Goal: Find specific page/section

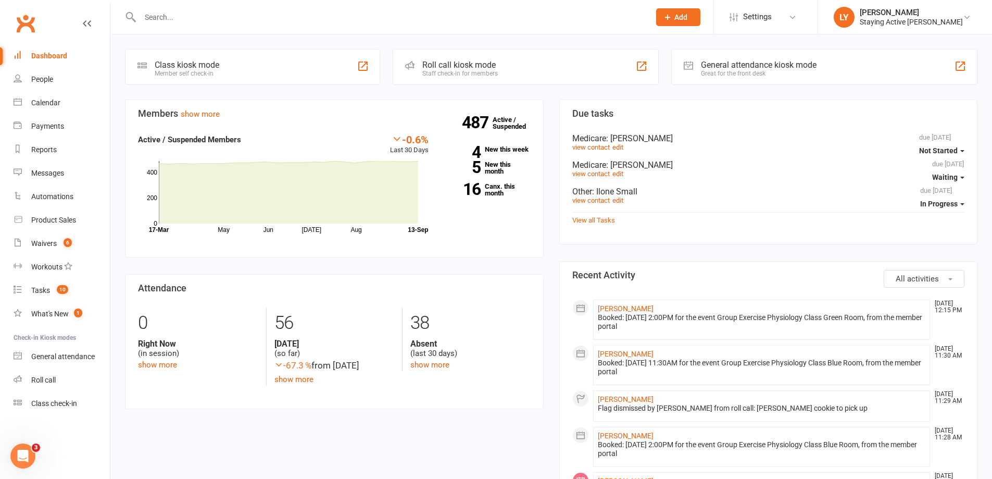
click at [301, 24] on div at bounding box center [384, 17] width 518 height 34
type input "[PERSON_NAME]"
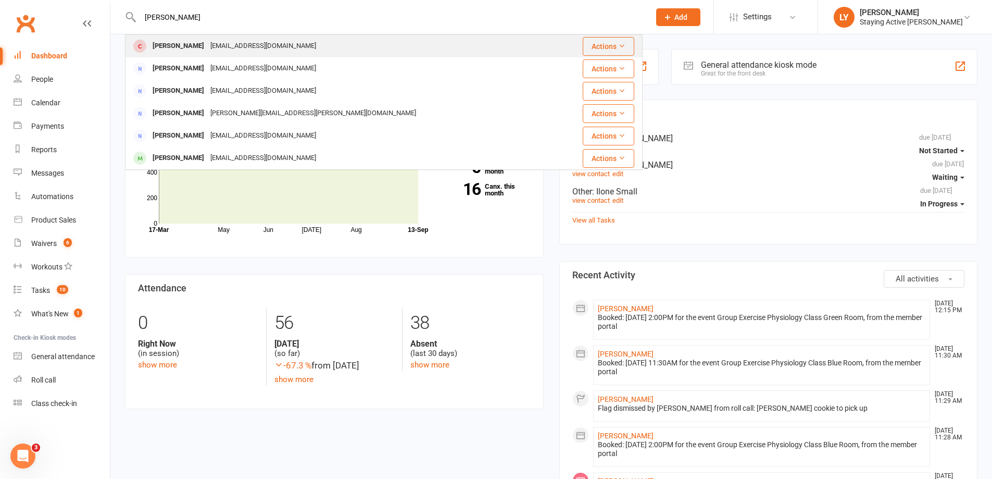
click at [277, 47] on div "[EMAIL_ADDRESS][DOMAIN_NAME]" at bounding box center [263, 46] width 112 height 15
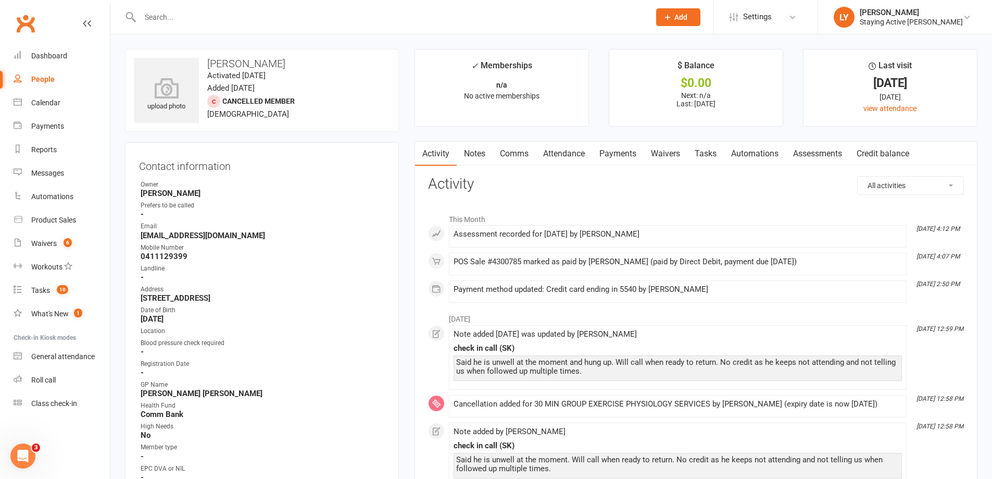
click at [611, 153] on link "Payments" at bounding box center [618, 154] width 52 height 24
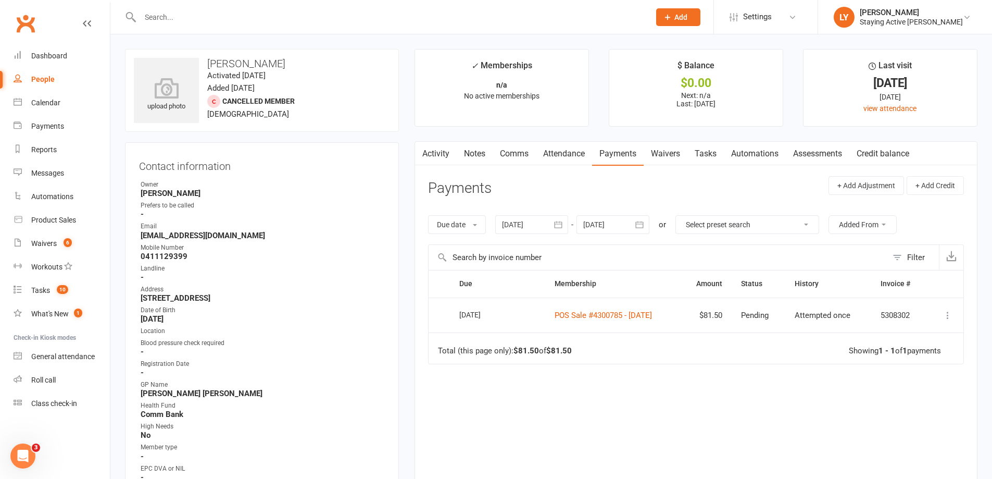
click at [829, 157] on link "Assessments" at bounding box center [818, 154] width 64 height 24
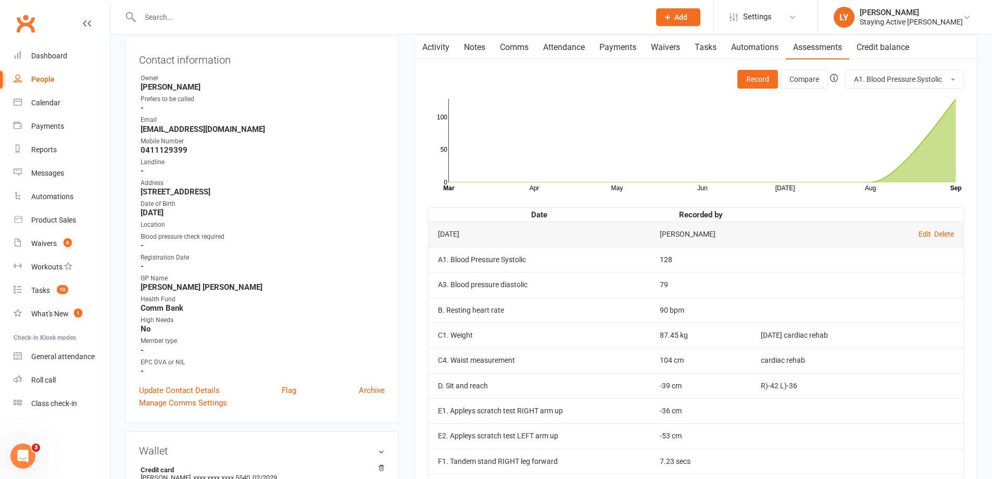
scroll to position [104, 0]
